Goal: Task Accomplishment & Management: Manage account settings

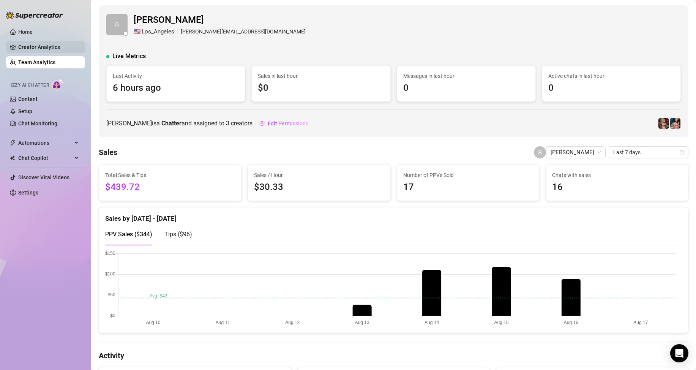
click at [42, 49] on link "Creator Analytics" at bounding box center [48, 47] width 61 height 12
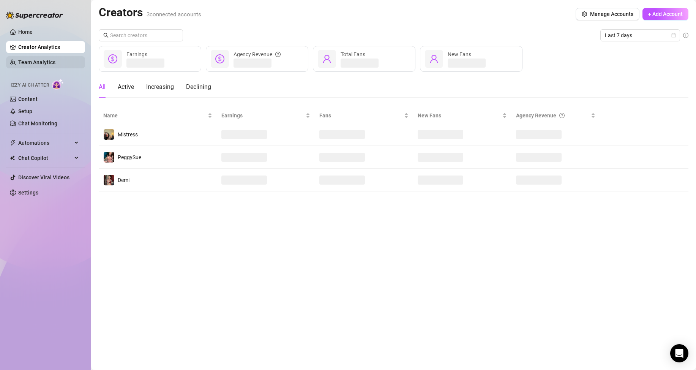
click at [37, 65] on link "Team Analytics" at bounding box center [36, 62] width 37 height 6
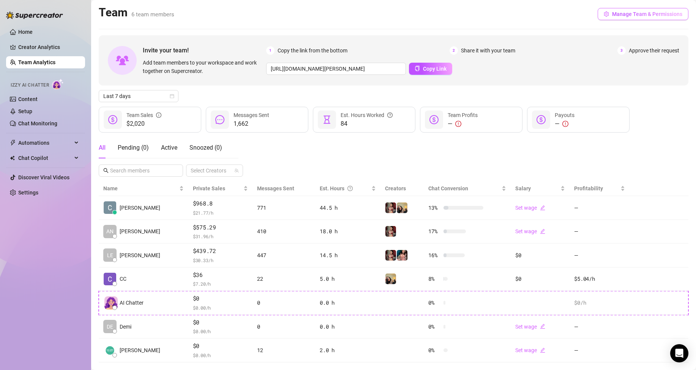
click at [657, 17] on button "Manage Team & Permissions" at bounding box center [643, 14] width 91 height 12
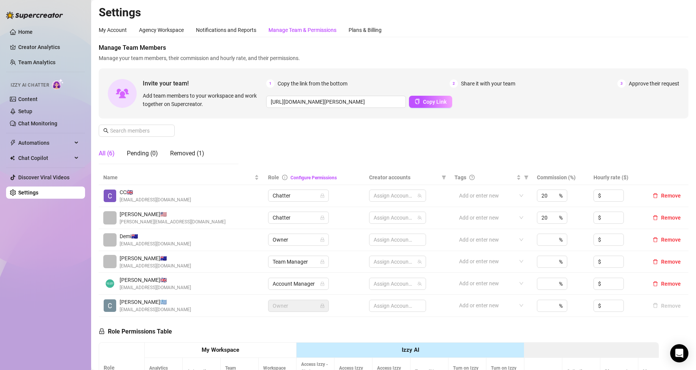
click at [316, 29] on div "Manage Team & Permissions" at bounding box center [303, 30] width 68 height 8
click at [357, 38] on div "My Account Agency Workspace Notifications and Reports Manage Team & Permissions…" at bounding box center [394, 278] width 590 height 510
click at [360, 30] on div "Plans & Billing" at bounding box center [365, 30] width 33 height 8
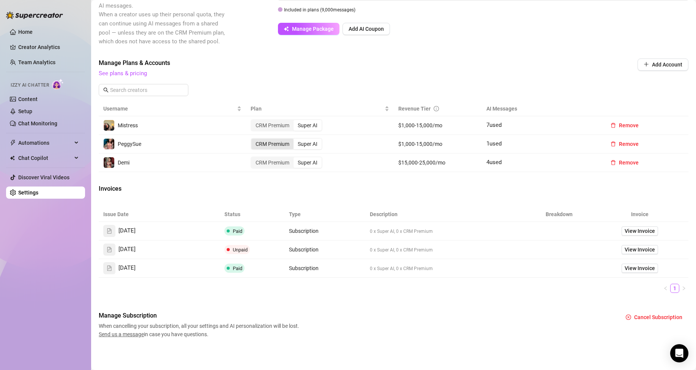
scroll to position [178, 0]
click at [642, 229] on span "View Invoice" at bounding box center [640, 230] width 30 height 8
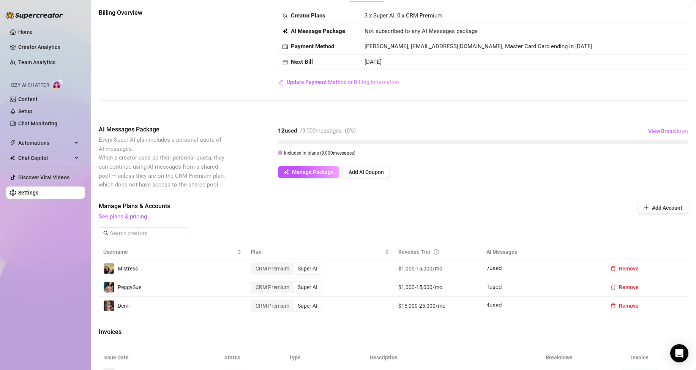
scroll to position [27, 0]
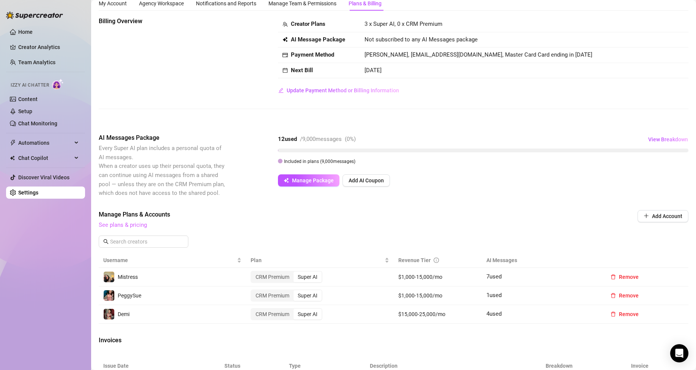
click at [141, 227] on link "See plans & pricing" at bounding box center [123, 224] width 48 height 7
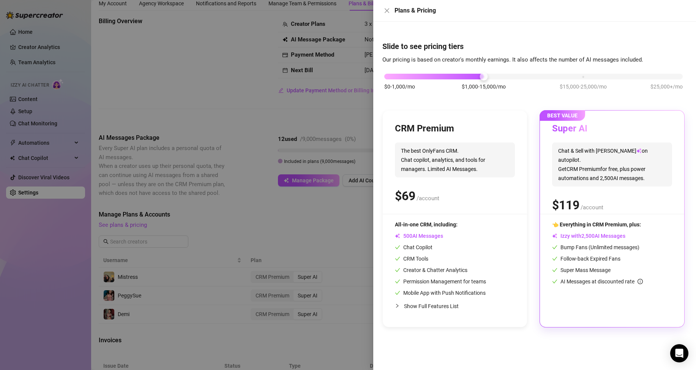
click at [458, 175] on span "The best OnlyFans CRM. Chat copilot, analytics, and tools for managers. Limited…" at bounding box center [455, 159] width 120 height 35
drag, startPoint x: 486, startPoint y: 76, endPoint x: 422, endPoint y: 76, distance: 64.2
click at [422, 76] on div "$0-1,000/mo $1,000-15,000/mo $15,000-25,000/mo $25,000+/mo" at bounding box center [533, 74] width 299 height 5
drag, startPoint x: 387, startPoint y: 77, endPoint x: 412, endPoint y: 80, distance: 25.2
click at [412, 80] on div "$0-1,000/mo $1,000-15,000/mo $15,000-25,000/mo $25,000+/mo" at bounding box center [533, 85] width 302 height 43
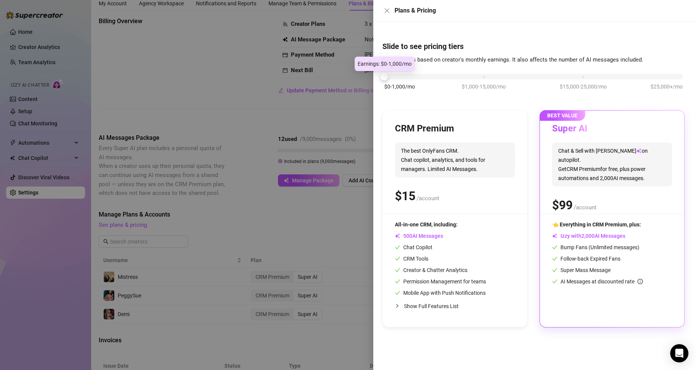
drag, startPoint x: 387, startPoint y: 76, endPoint x: 409, endPoint y: 76, distance: 21.3
click at [409, 76] on div "$0-1,000/mo $1,000-15,000/mo $15,000-25,000/mo $25,000+/mo" at bounding box center [533, 74] width 299 height 5
click at [424, 77] on div at bounding box center [533, 77] width 299 height 6
drag, startPoint x: 384, startPoint y: 76, endPoint x: 474, endPoint y: 78, distance: 89.7
click at [466, 74] on div "$0-1,000/mo $1,000-15,000/mo $15,000-25,000/mo $25,000+/mo" at bounding box center [533, 74] width 299 height 5
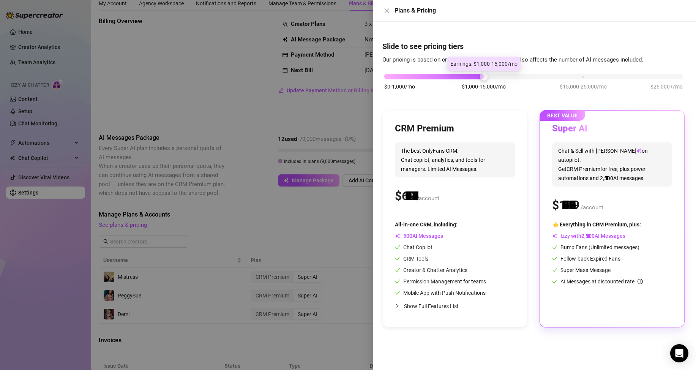
click at [474, 78] on div at bounding box center [434, 77] width 100 height 6
click at [217, 94] on div at bounding box center [348, 185] width 696 height 370
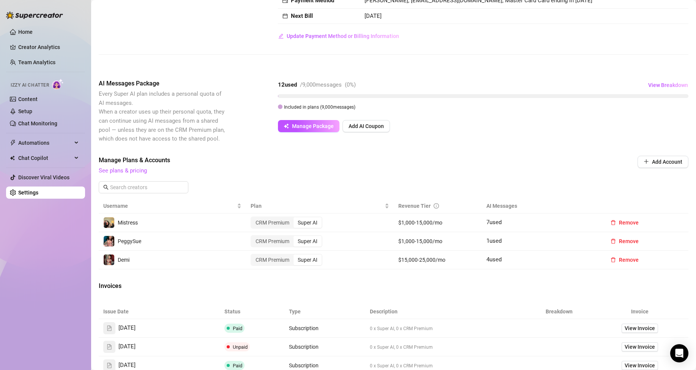
scroll to position [38, 0]
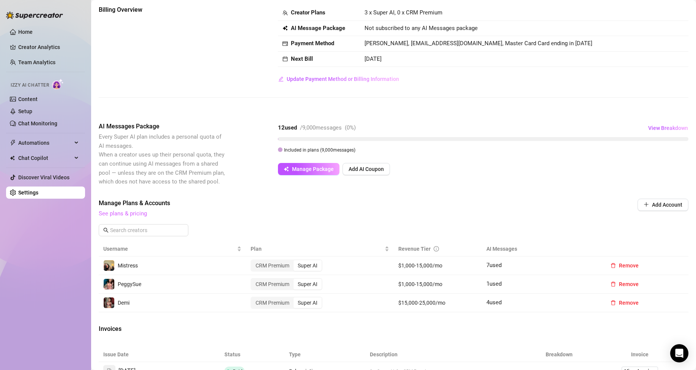
click at [126, 215] on link "See plans & pricing" at bounding box center [123, 213] width 48 height 7
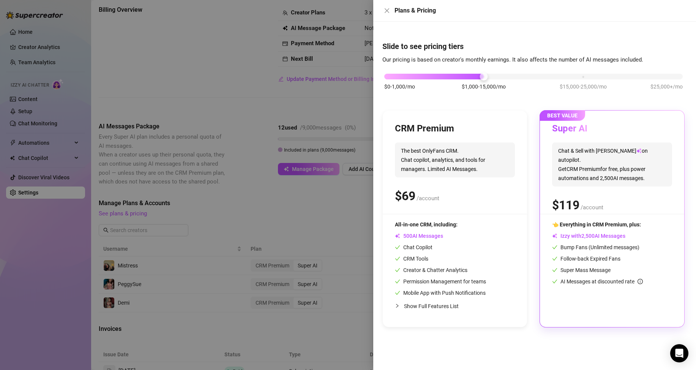
click at [584, 75] on div "$0-1,000/mo $1,000-15,000/mo $15,000-25,000/mo $25,000+/mo" at bounding box center [533, 74] width 299 height 5
click at [667, 77] on div "$0-1,000/mo $1,000-15,000/mo $15,000-25,000/mo $25,000+/mo" at bounding box center [533, 74] width 299 height 5
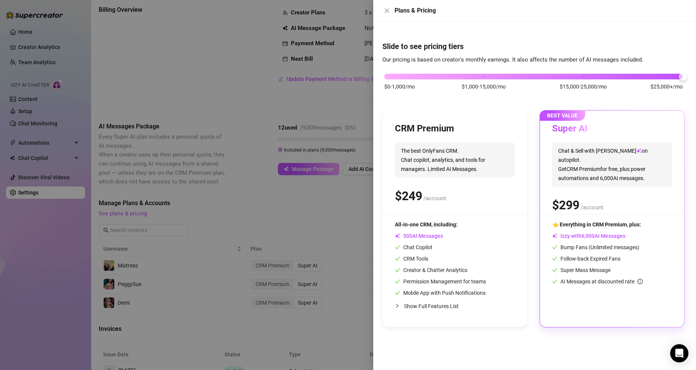
click at [583, 77] on div "$0-1,000/mo $1,000-15,000/mo $15,000-25,000/mo $25,000+/mo" at bounding box center [533, 74] width 299 height 5
click at [186, 111] on div at bounding box center [348, 185] width 696 height 370
